Goal: Task Accomplishment & Management: Manage account settings

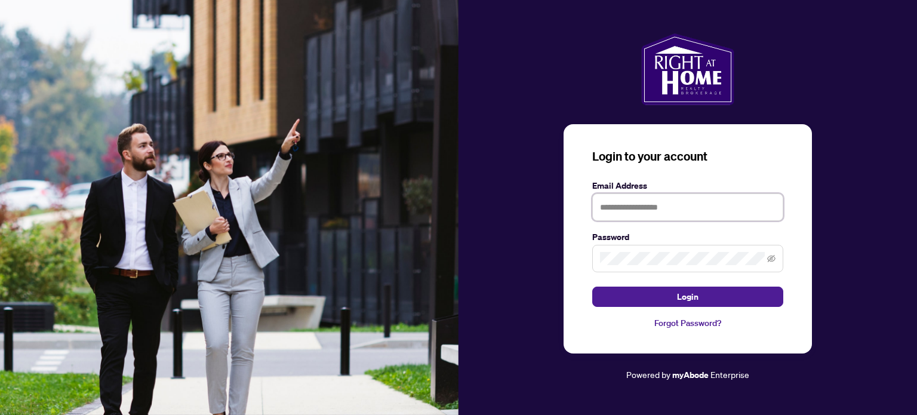
click at [605, 203] on input "text" at bounding box center [687, 206] width 191 height 27
type input "**********"
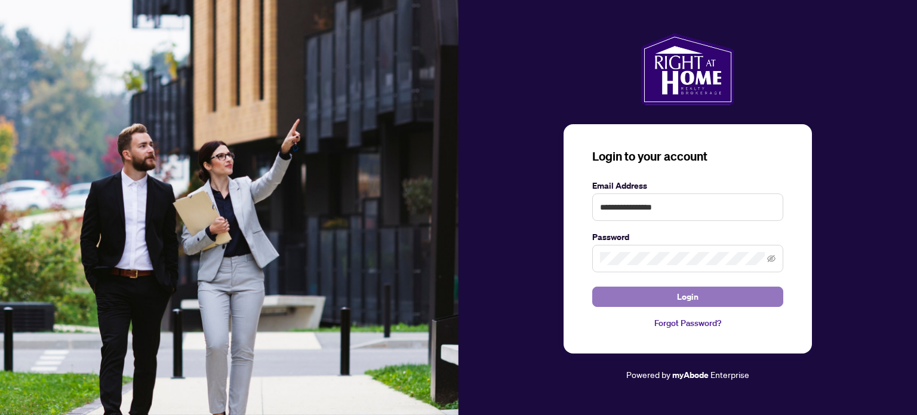
click at [691, 298] on span "Login" at bounding box center [687, 296] width 21 height 19
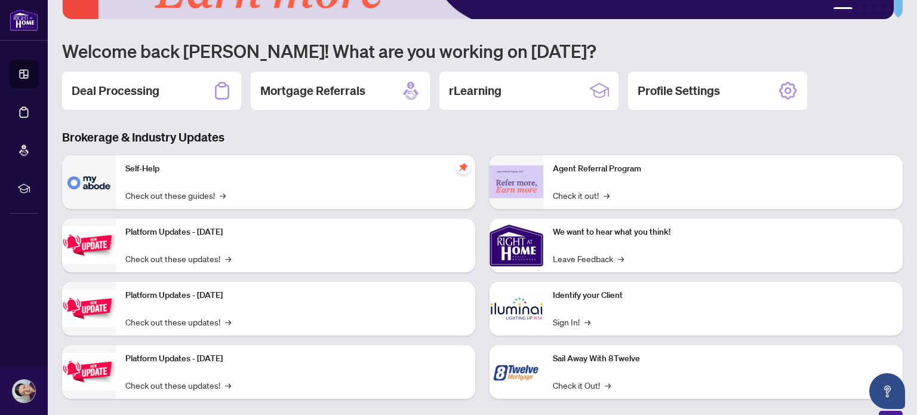
scroll to position [100, 0]
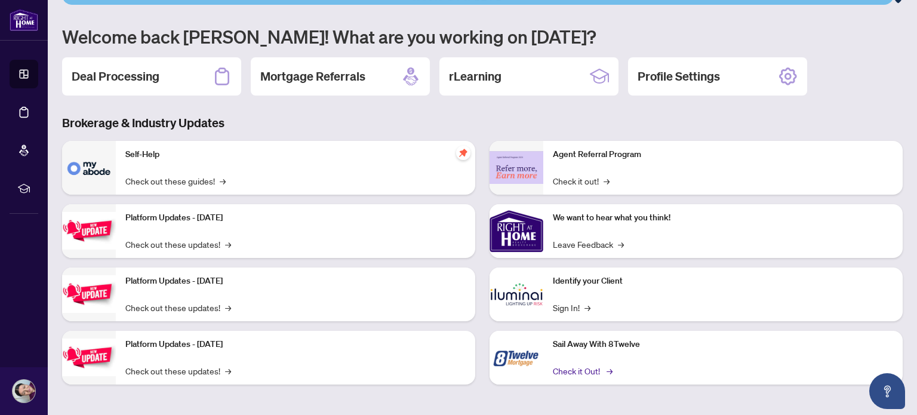
click at [573, 367] on link "Check it Out! →" at bounding box center [582, 370] width 58 height 13
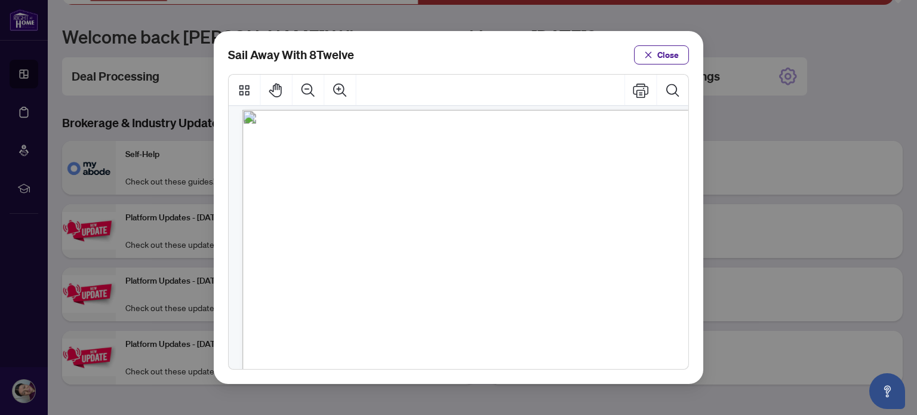
scroll to position [0, 0]
click at [674, 56] on span "Close" at bounding box center [667, 54] width 21 height 19
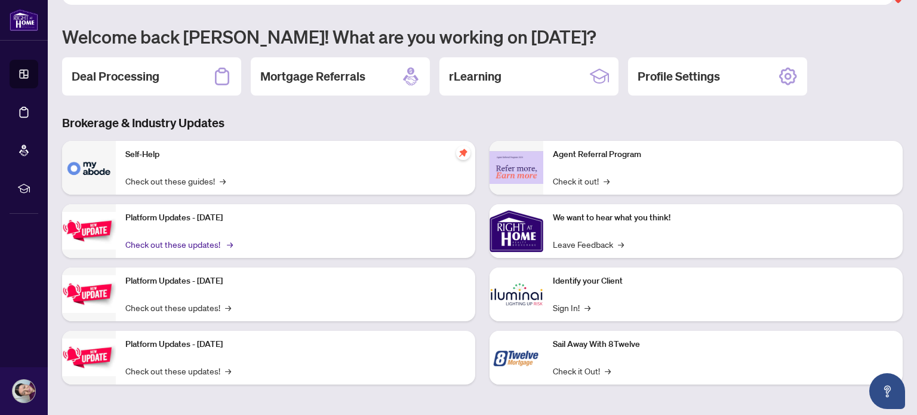
click at [176, 242] on link "Check out these updates! →" at bounding box center [178, 244] width 106 height 13
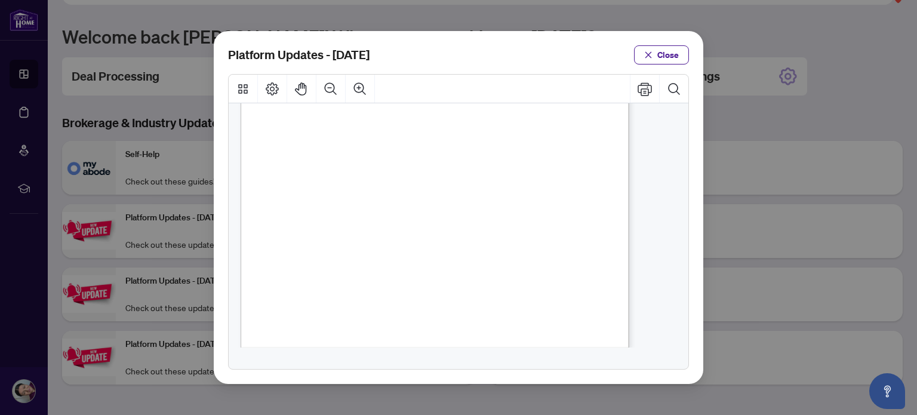
scroll to position [282, 0]
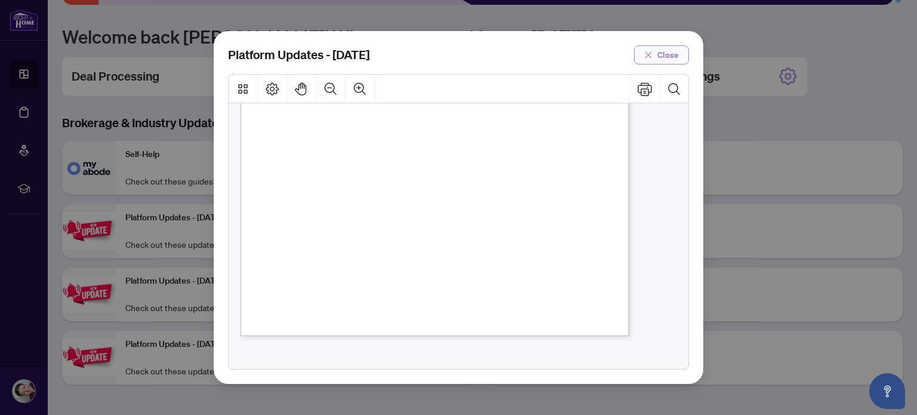
click at [664, 53] on span "Close" at bounding box center [667, 54] width 21 height 19
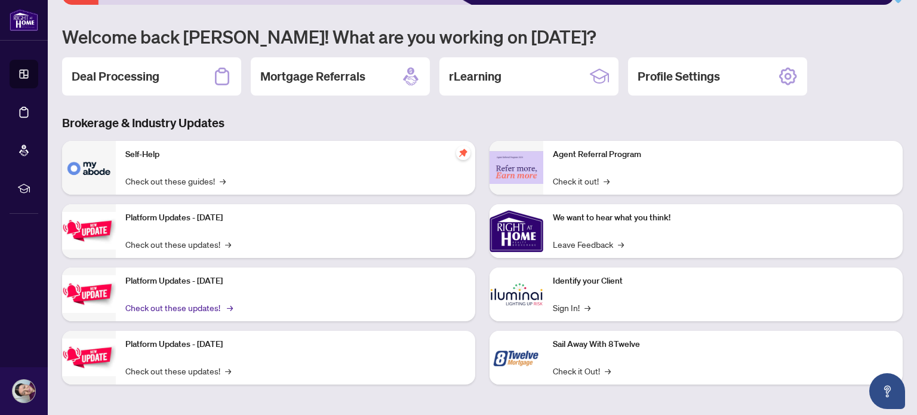
click at [196, 305] on link "Check out these updates! →" at bounding box center [178, 307] width 106 height 13
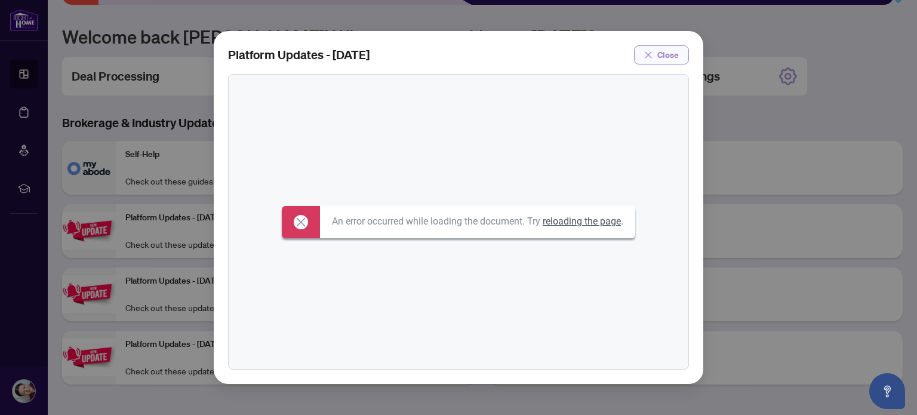
click at [677, 49] on span "Close" at bounding box center [667, 54] width 21 height 19
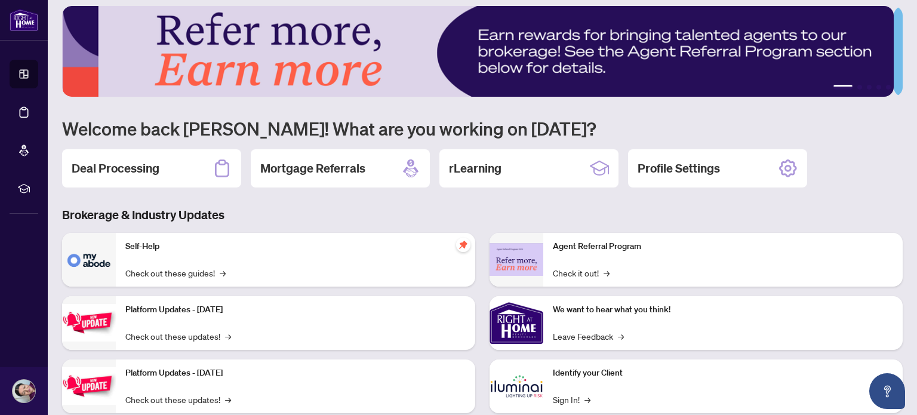
scroll to position [0, 0]
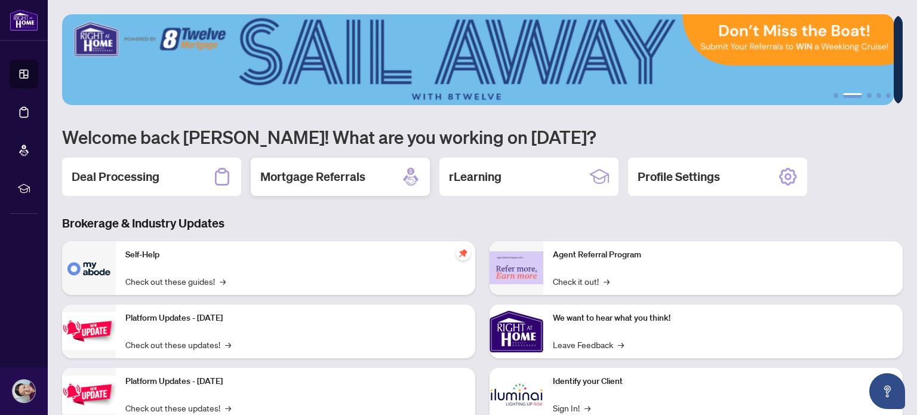
click at [340, 178] on h2 "Mortgage Referrals" at bounding box center [312, 176] width 105 height 17
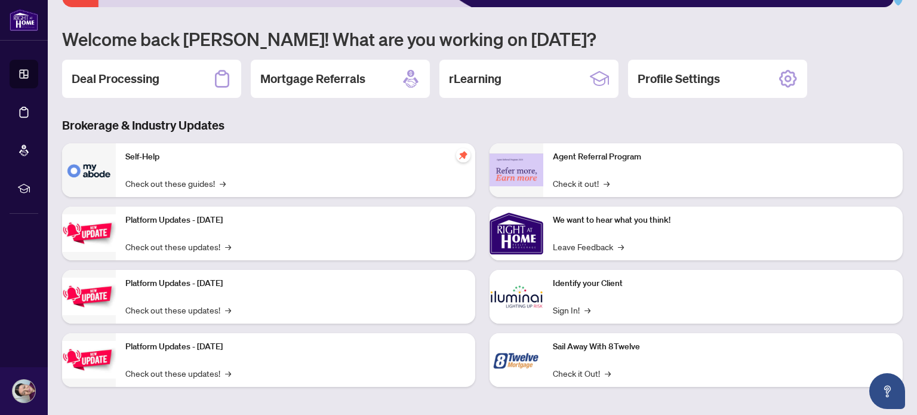
scroll to position [100, 0]
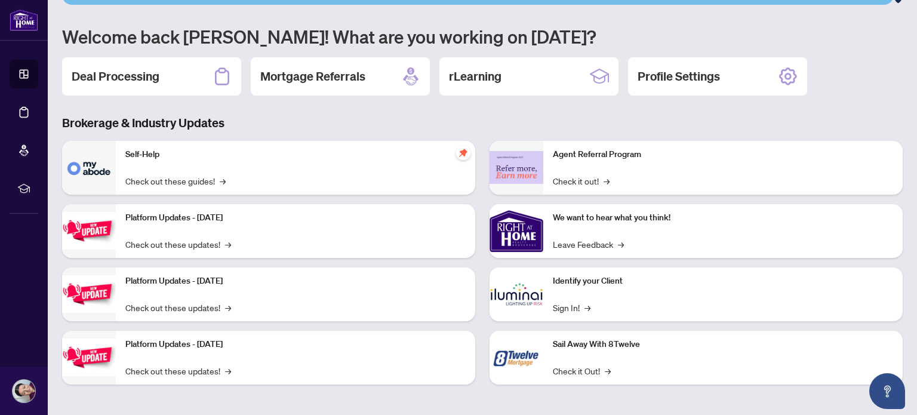
click at [136, 75] on h2 "Deal Processing" at bounding box center [116, 76] width 88 height 17
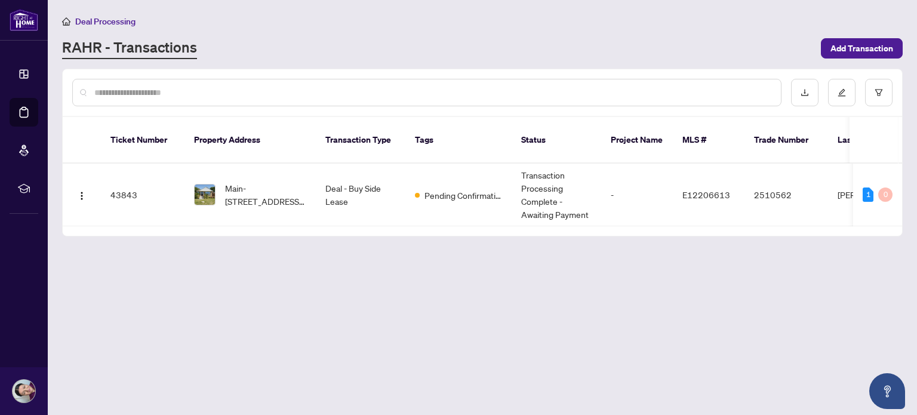
click at [902, 406] on button "Open asap" at bounding box center [887, 391] width 36 height 36
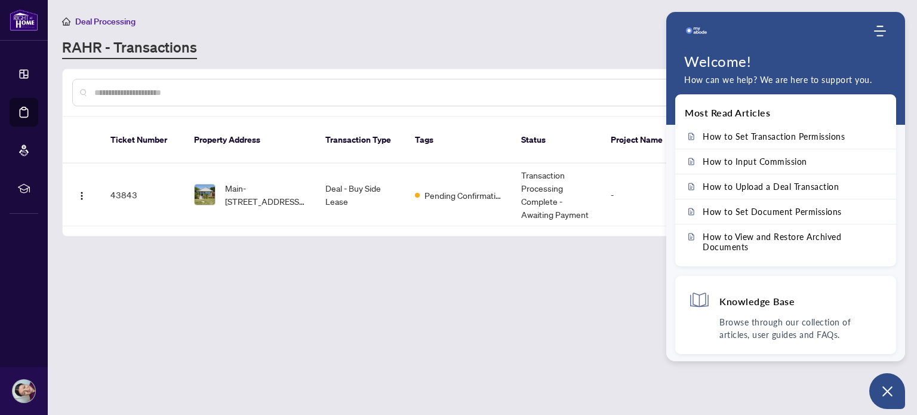
click at [488, 35] on div "Deal Processing [PERSON_NAME] - Transactions Add Transaction" at bounding box center [482, 36] width 841 height 45
click at [319, 286] on main "Deal Processing [PERSON_NAME] - Transactions Add Transaction Ticket Number Prop…" at bounding box center [482, 207] width 869 height 415
click at [118, 176] on td "43843" at bounding box center [143, 195] width 84 height 63
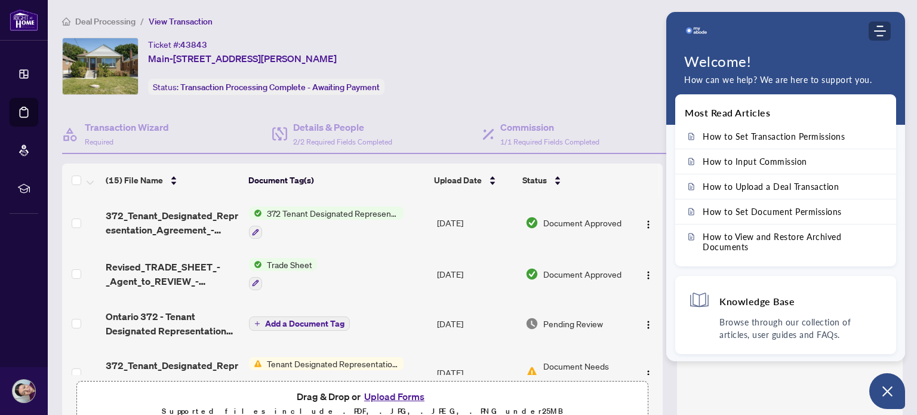
click at [880, 25] on icon "Modules Menu" at bounding box center [880, 31] width 12 height 12
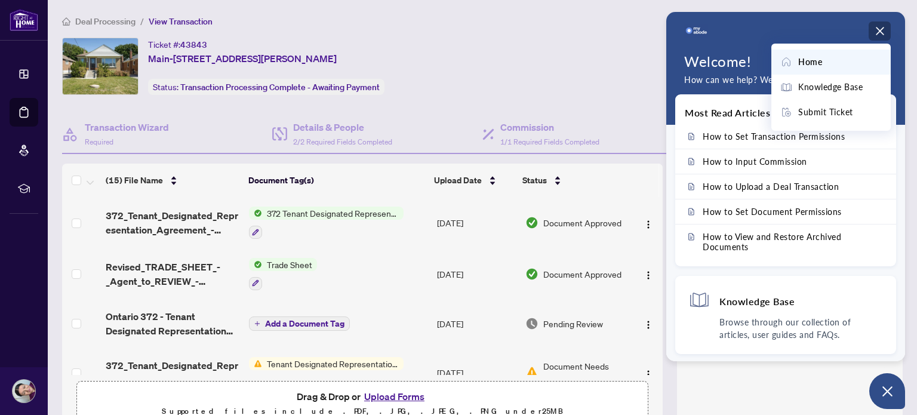
click at [613, 42] on div "Ticket #: [STREET_ADDRESS][PERSON_NAME] Status: Transaction Processing Complete…" at bounding box center [392, 66] width 660 height 57
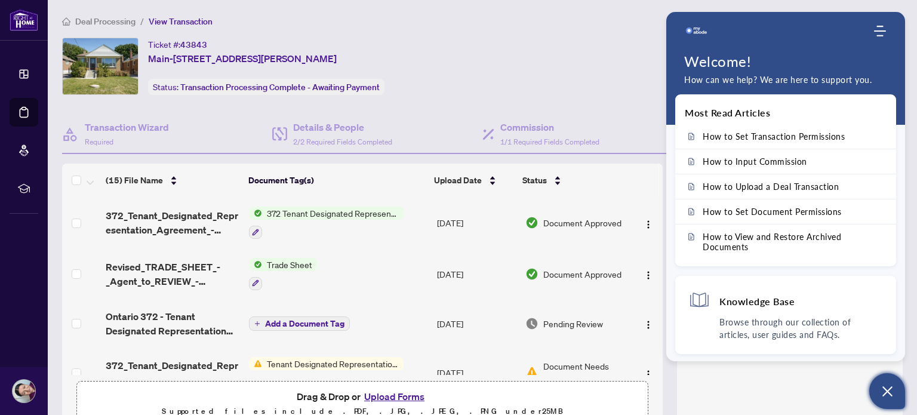
click at [886, 392] on icon "Open asap" at bounding box center [888, 391] width 10 height 10
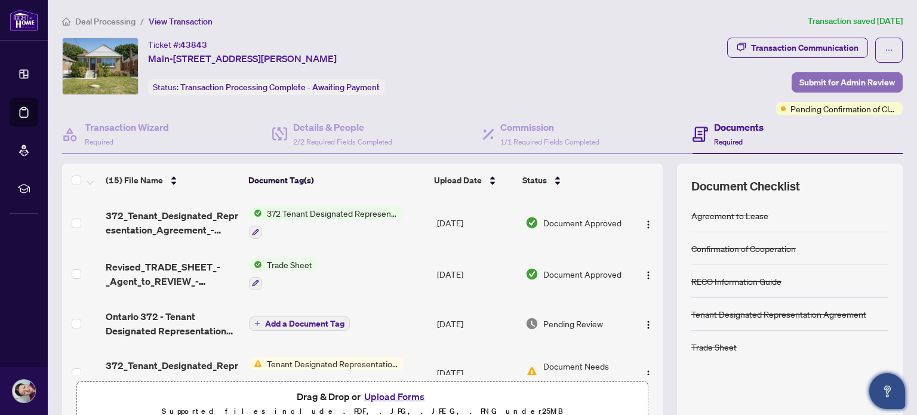
click at [807, 79] on span "Submit for Admin Review" at bounding box center [848, 82] width 96 height 19
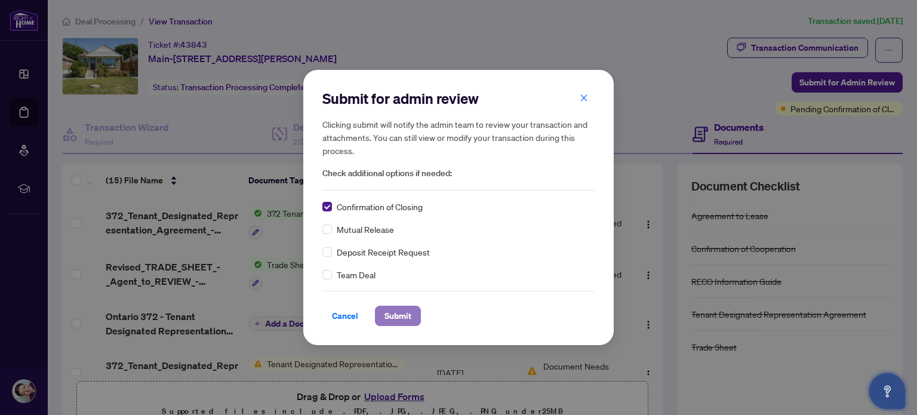
click at [390, 315] on span "Submit" at bounding box center [398, 315] width 27 height 19
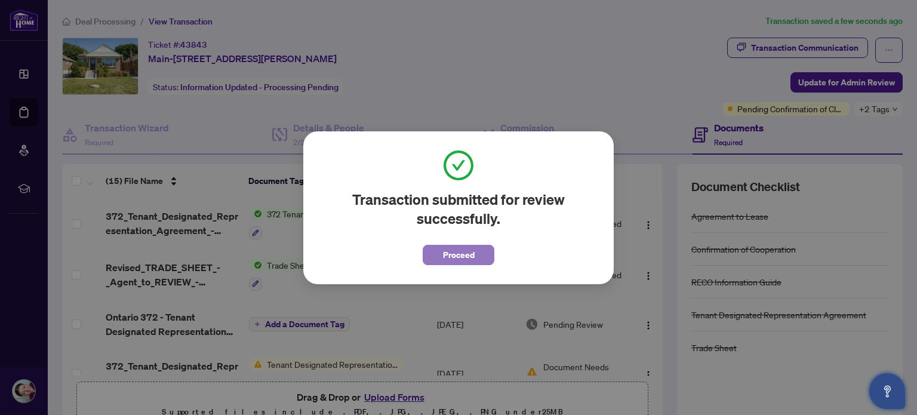
click at [465, 253] on span "Proceed" at bounding box center [459, 254] width 32 height 19
